Goal: Find contact information: Find contact information

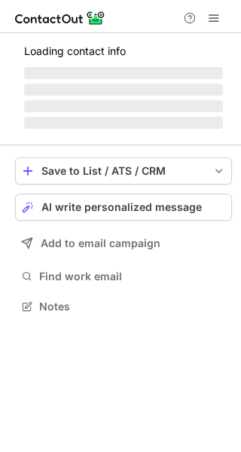
scroll to position [305, 241]
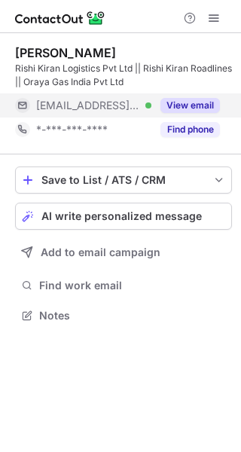
click at [187, 95] on div "View email" at bounding box center [185, 105] width 69 height 24
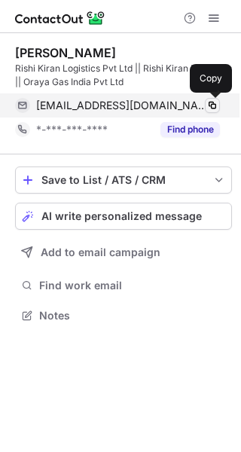
click at [212, 105] on span at bounding box center [212, 105] width 12 height 12
